Goal: Information Seeking & Learning: Learn about a topic

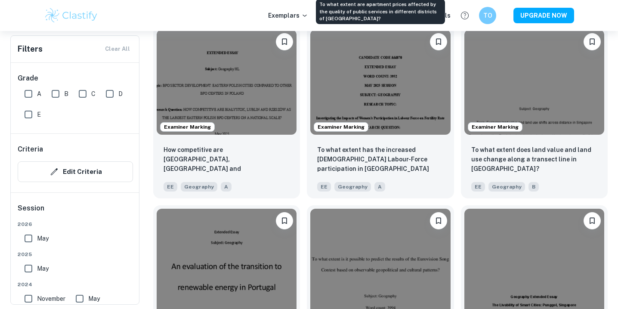
scroll to position [825, 0]
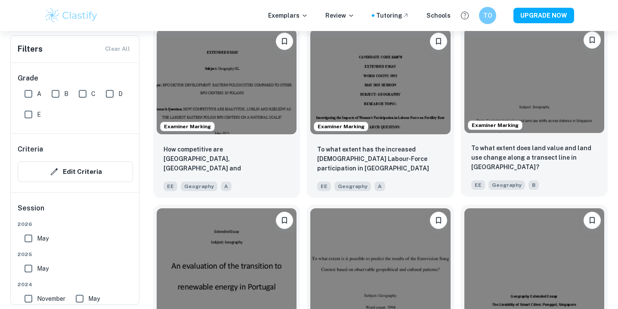
click at [555, 122] on img at bounding box center [534, 80] width 140 height 105
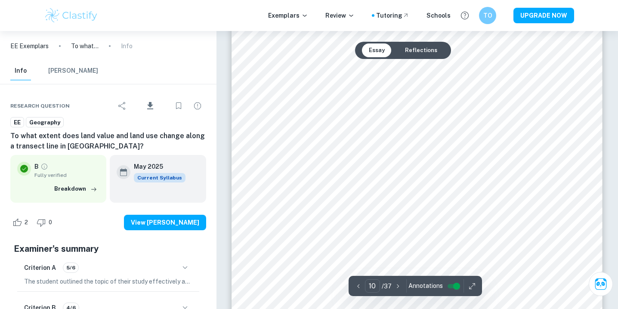
scroll to position [4556, 0]
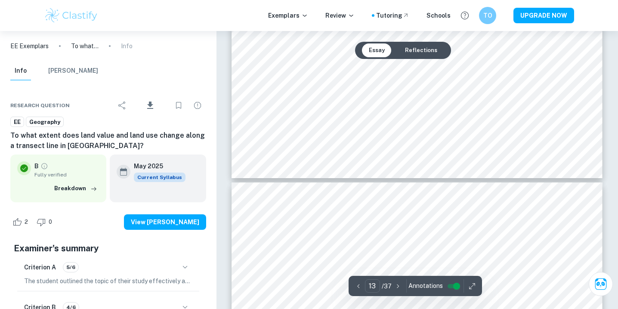
type input "12"
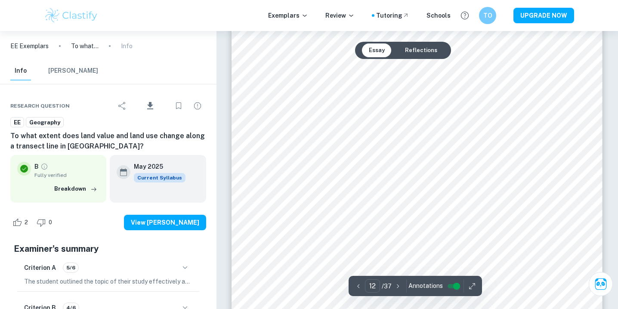
scroll to position [5697, 0]
click at [318, 222] on div at bounding box center [424, 227] width 245 height 17
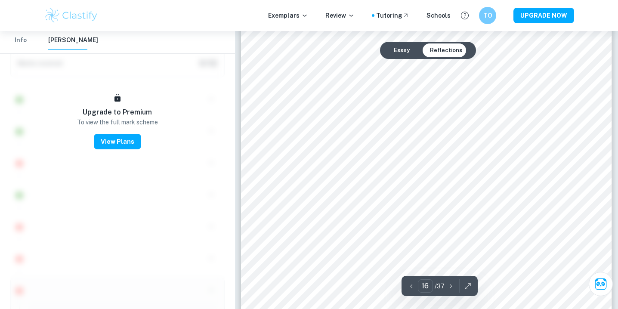
scroll to position [7343, 0]
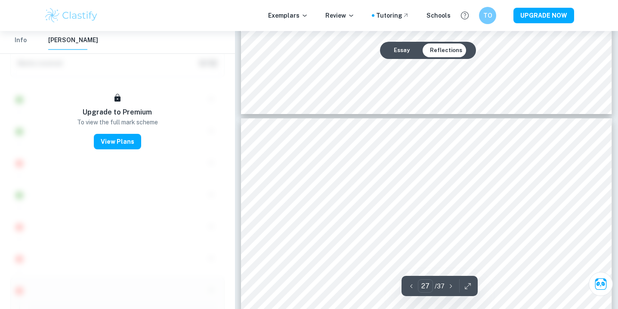
type input "28"
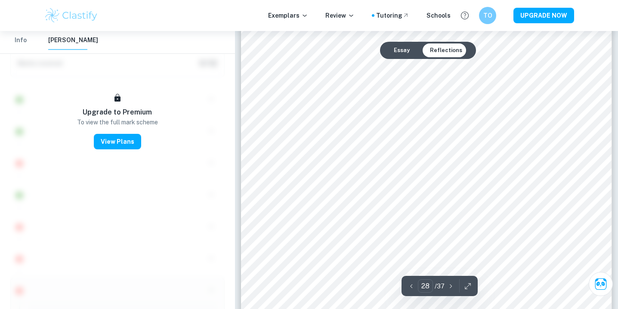
scroll to position [13486, 0]
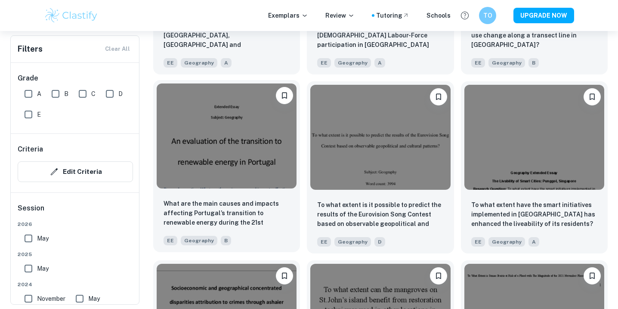
scroll to position [951, 0]
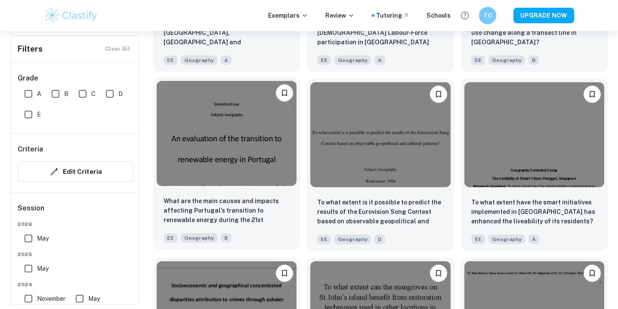
click at [262, 180] on img at bounding box center [227, 133] width 140 height 105
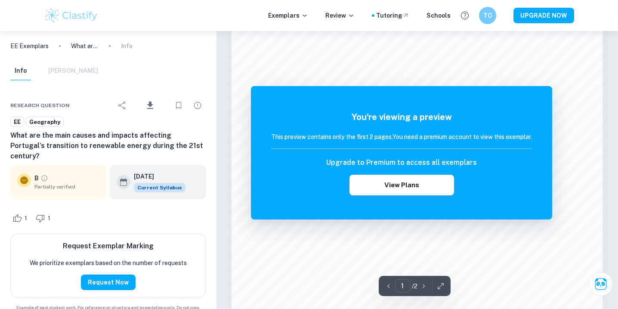
scroll to position [732, 0]
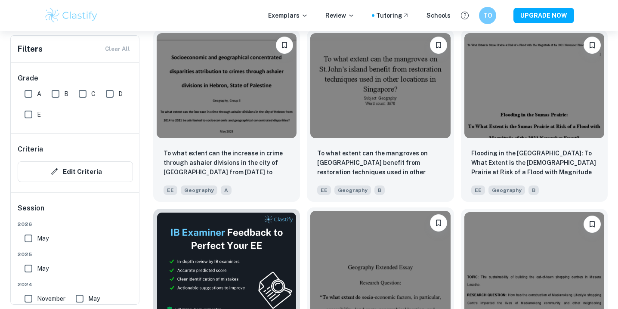
scroll to position [1179, 0]
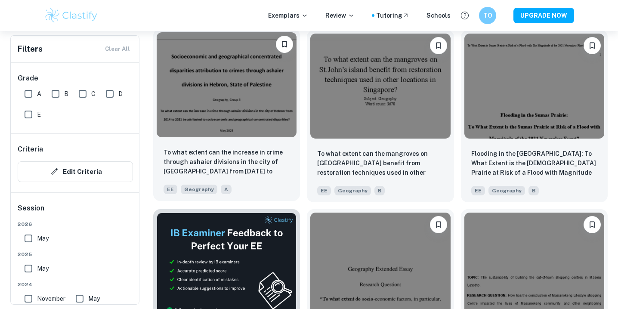
click at [249, 105] on img at bounding box center [227, 84] width 140 height 105
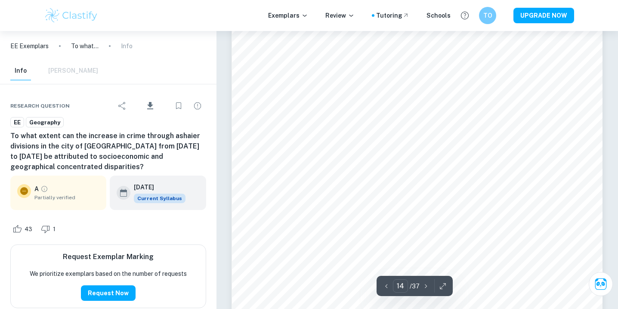
scroll to position [6649, 0]
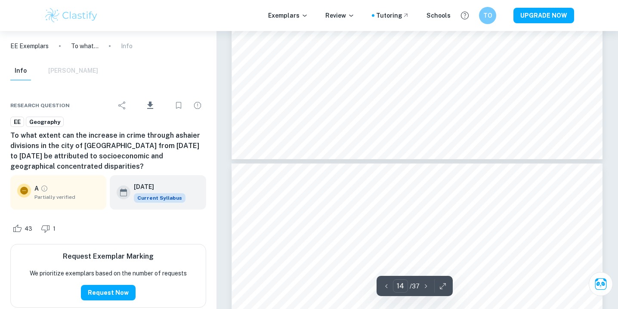
type input "13"
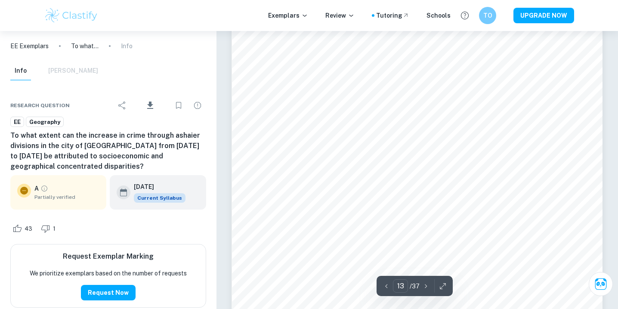
scroll to position [6160, 0]
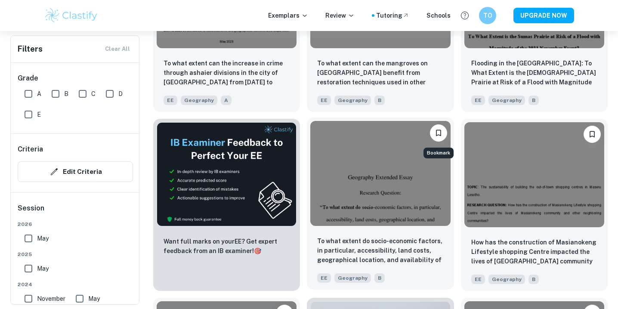
scroll to position [1270, 0]
click at [438, 213] on img at bounding box center [380, 172] width 140 height 105
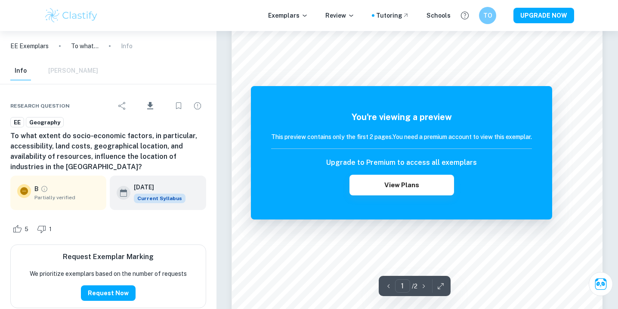
scroll to position [59, 0]
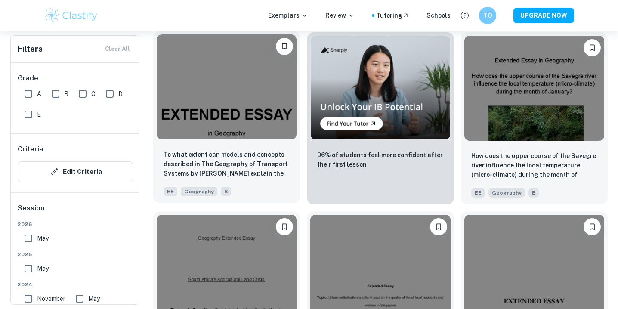
scroll to position [1534, 0]
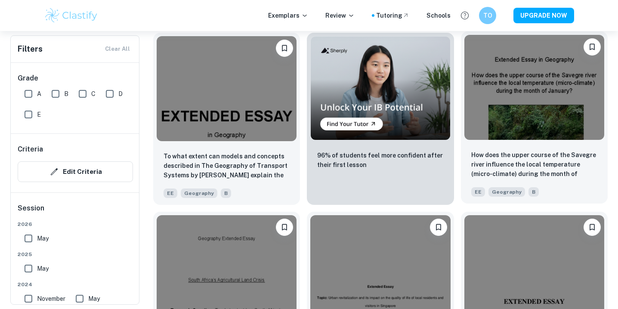
click at [528, 148] on div "How does the upper course of the Savegre river influence the local temperature …" at bounding box center [534, 173] width 147 height 60
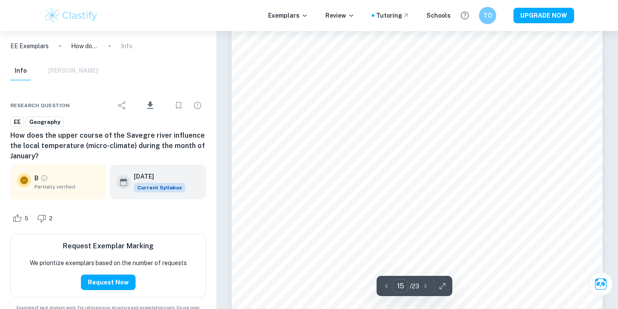
scroll to position [7715, 0]
type input "22"
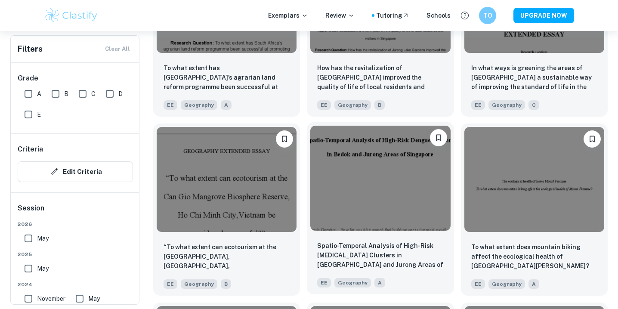
scroll to position [1815, 0]
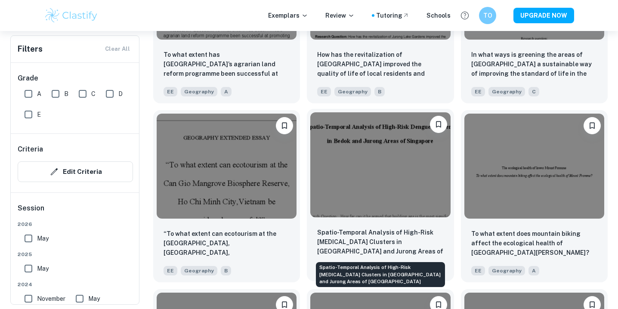
click at [363, 253] on p "Spatio-Temporal Analysis of High-Risk Dengue Clusters in Bedok and Jurong Areas…" at bounding box center [380, 242] width 126 height 29
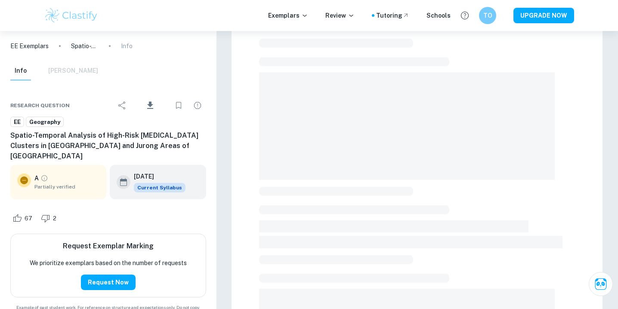
scroll to position [48, 0]
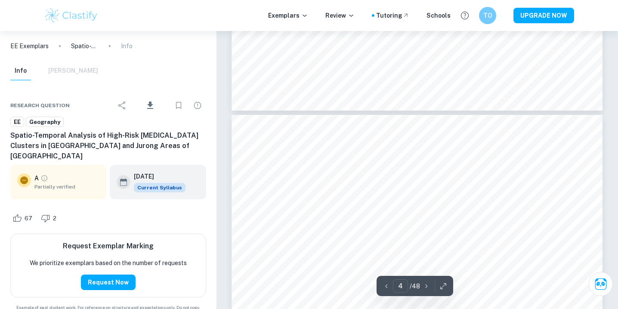
type input "5"
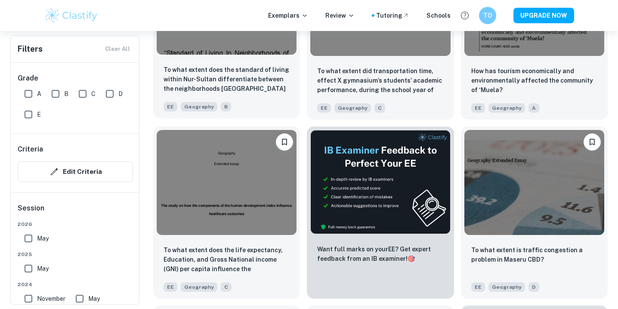
scroll to position [2035, 0]
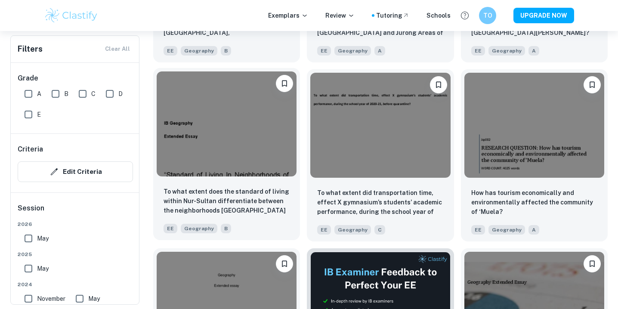
click at [218, 105] on img at bounding box center [227, 123] width 140 height 105
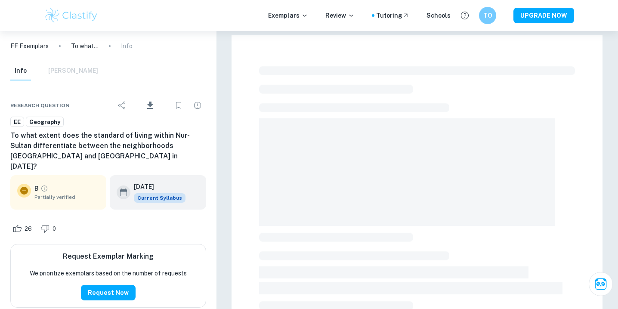
click at [218, 105] on div at bounding box center [416, 297] width 401 height 533
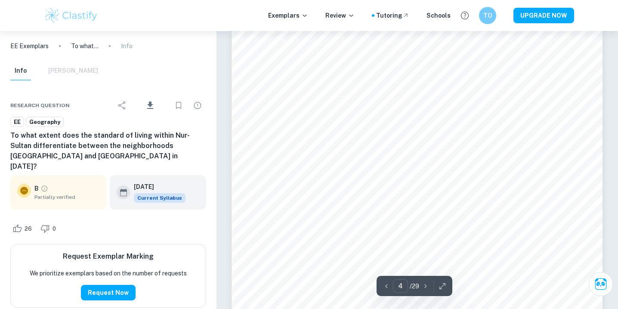
scroll to position [1979, 0]
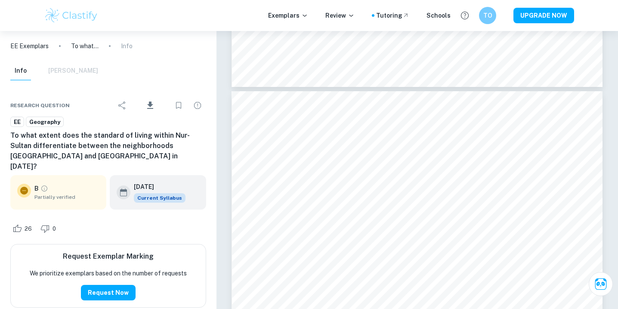
type input "5"
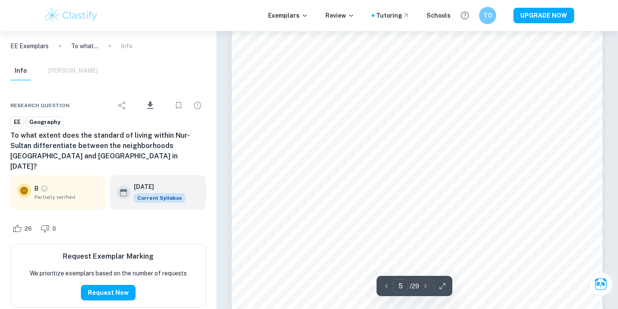
scroll to position [2464, 0]
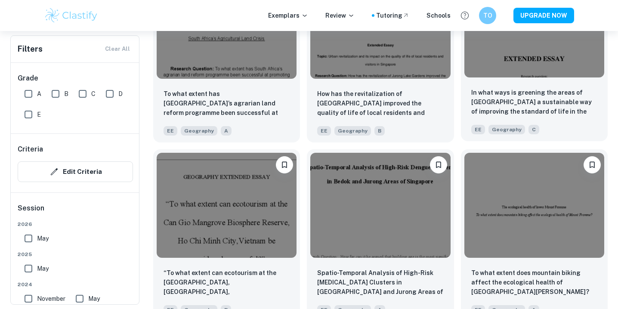
scroll to position [1752, 0]
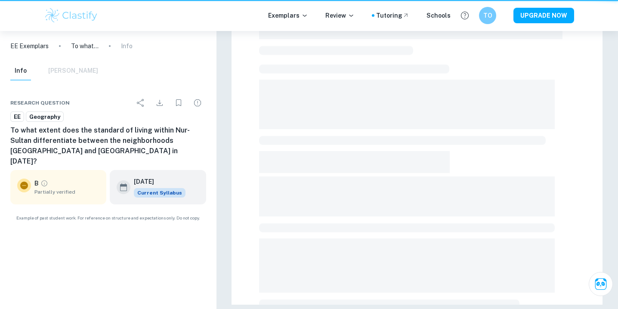
scroll to position [255, 0]
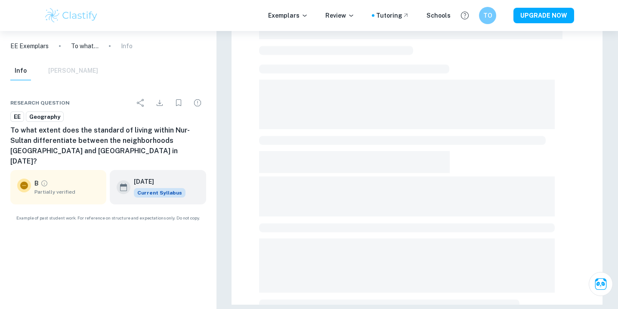
click at [290, 140] on span at bounding box center [402, 140] width 287 height 9
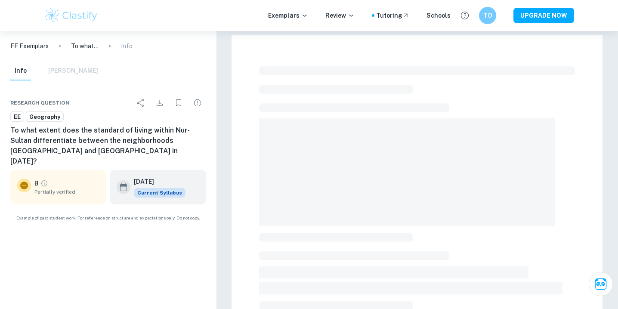
scroll to position [0, 0]
click at [550, 0] on div "Exemplars Review Tutoring Schools TO UPGRADE NOW" at bounding box center [309, 15] width 618 height 31
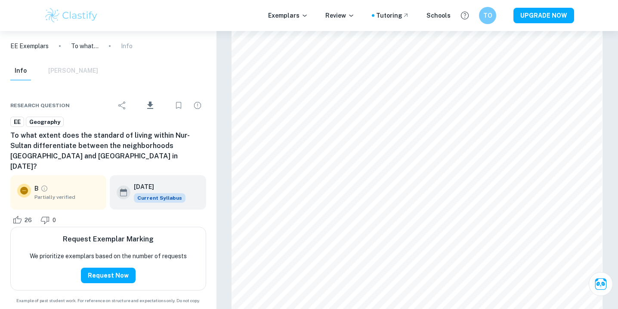
scroll to position [2951, 0]
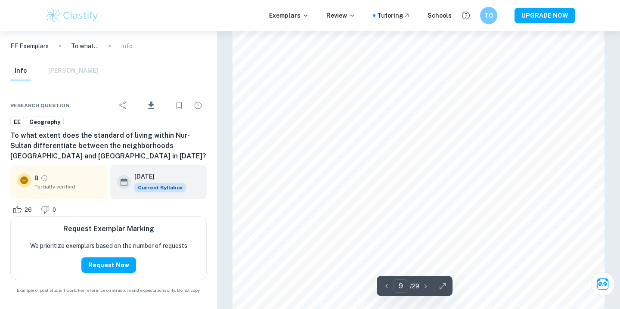
type input "10"
